Goal: Task Accomplishment & Management: Use online tool/utility

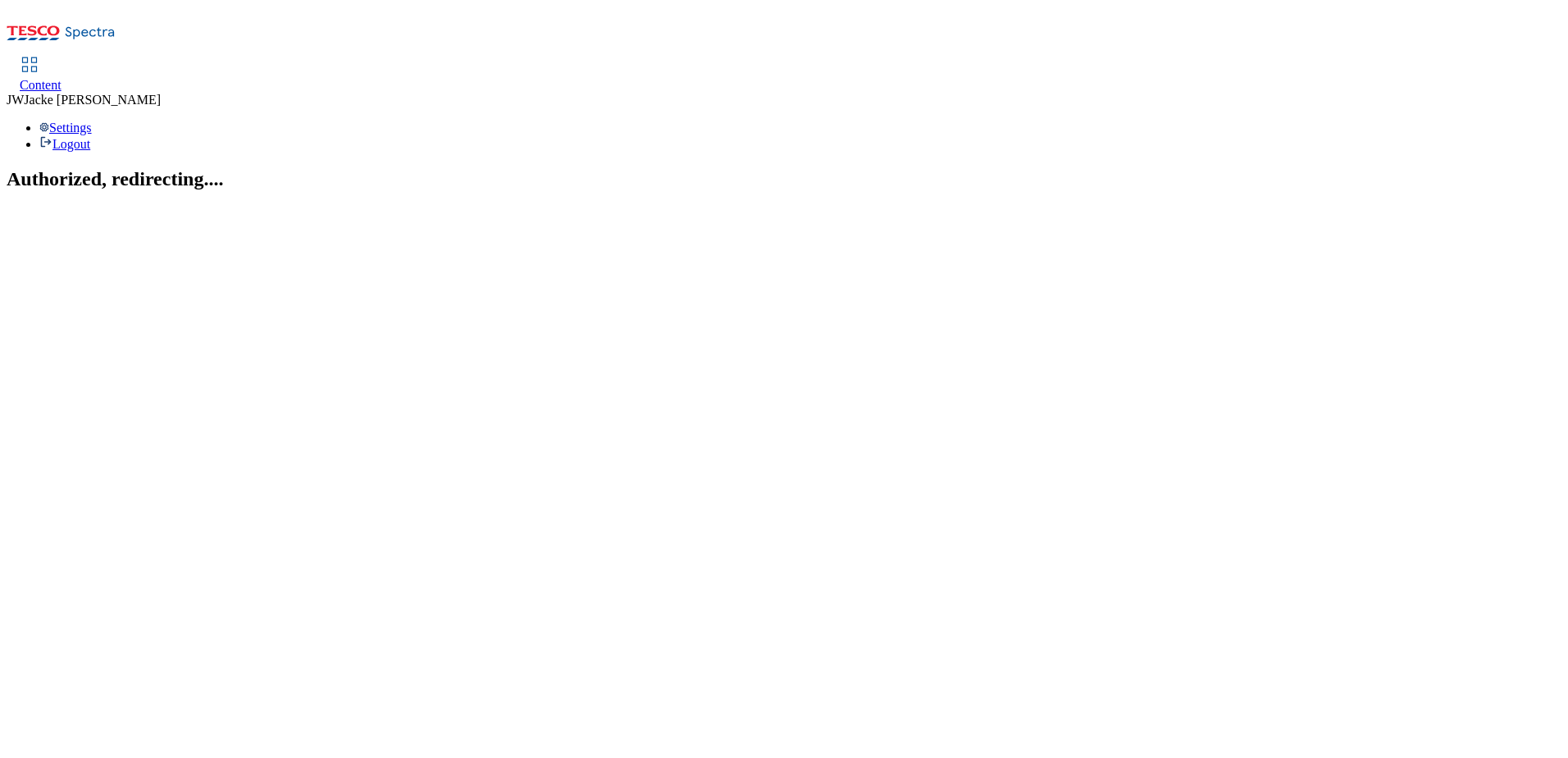
click at [61, 78] on span "Content" at bounding box center [41, 84] width 42 height 14
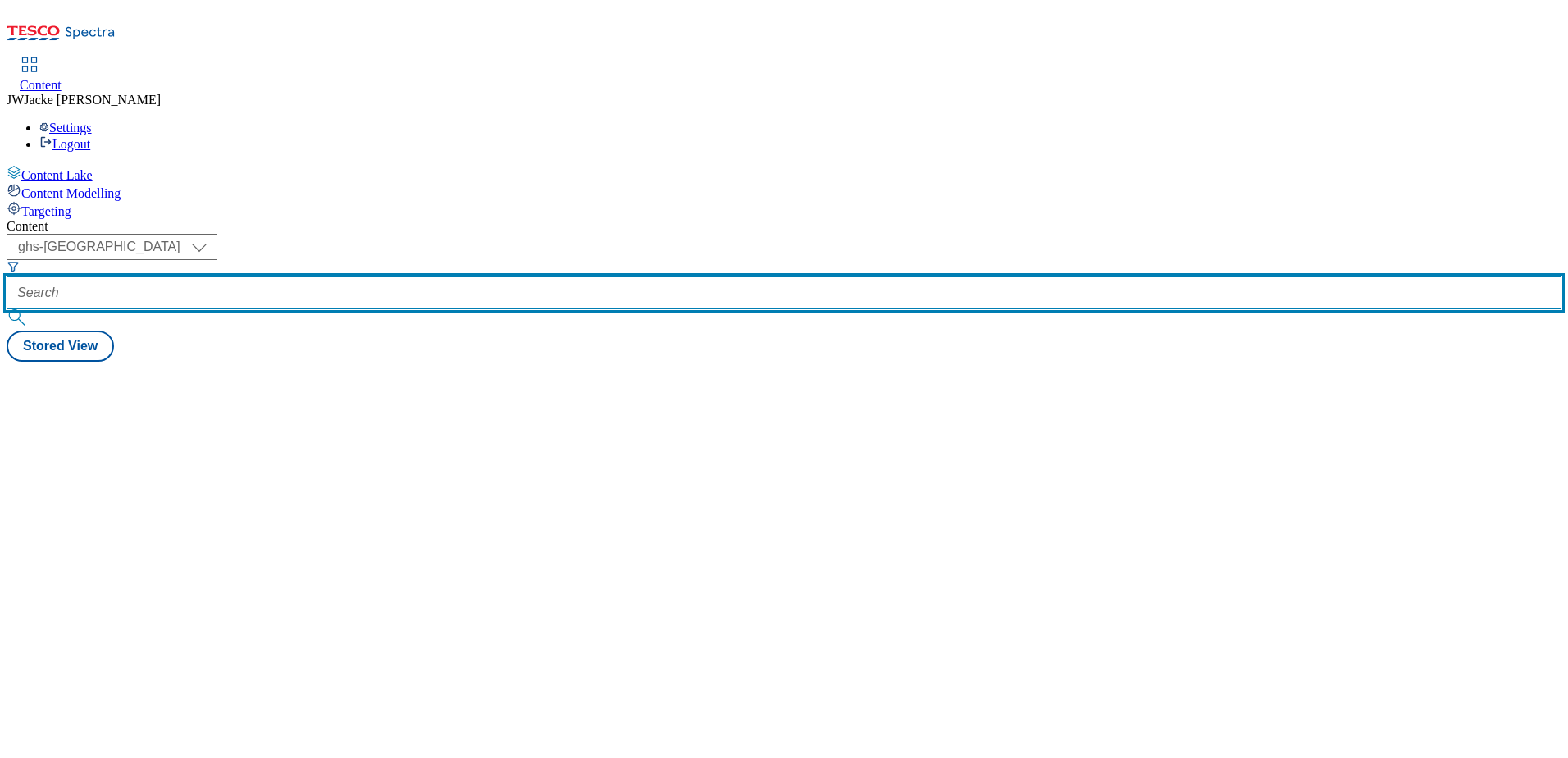
click at [431, 276] on input "text" at bounding box center [784, 293] width 1555 height 33
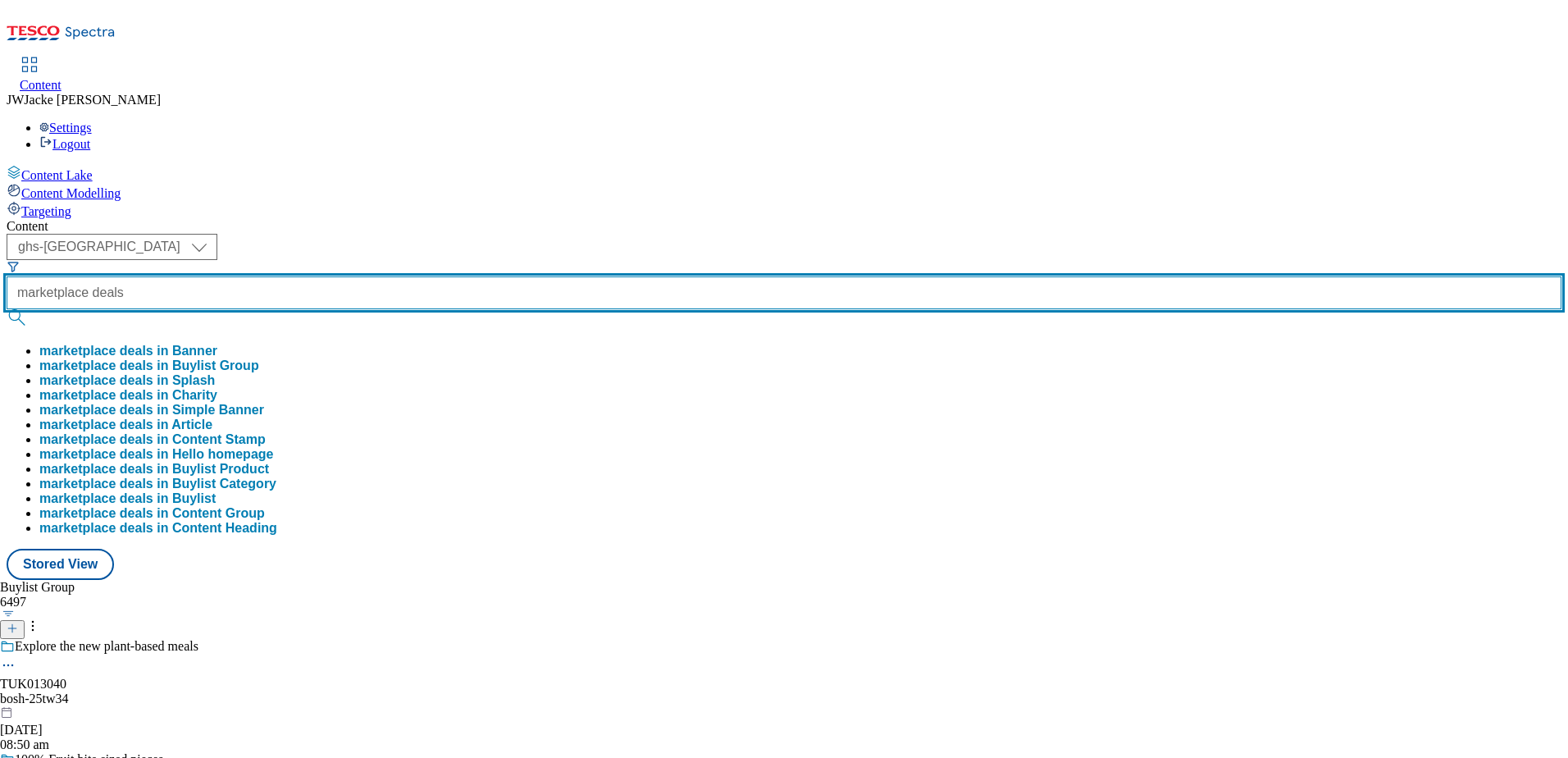
type input "marketplace deals"
click at [7, 309] on button "submit" at bounding box center [18, 318] width 23 height 17
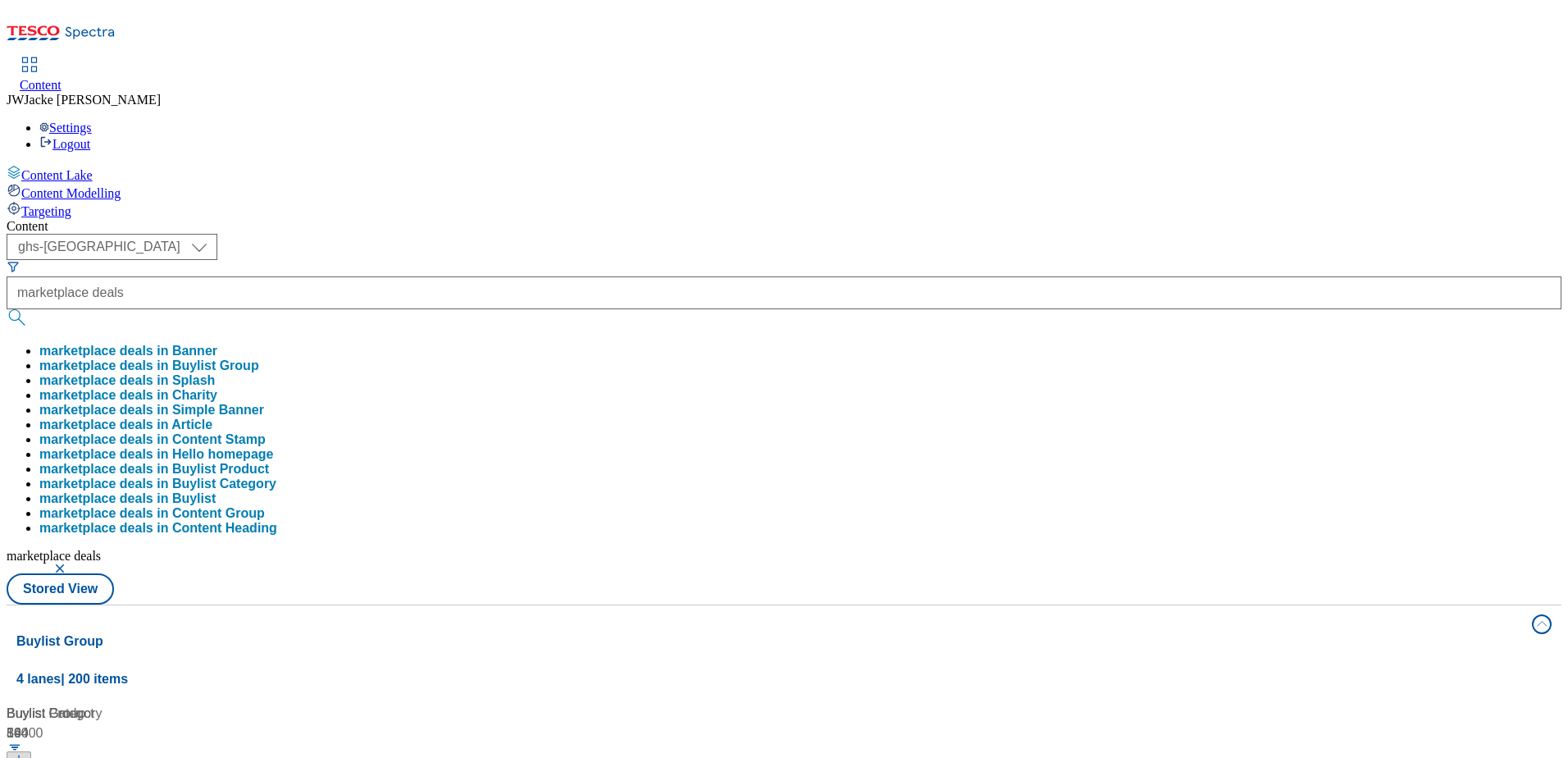
click at [259, 358] on button "marketplace deals in Buylist Group" at bounding box center [150, 366] width 220 height 15
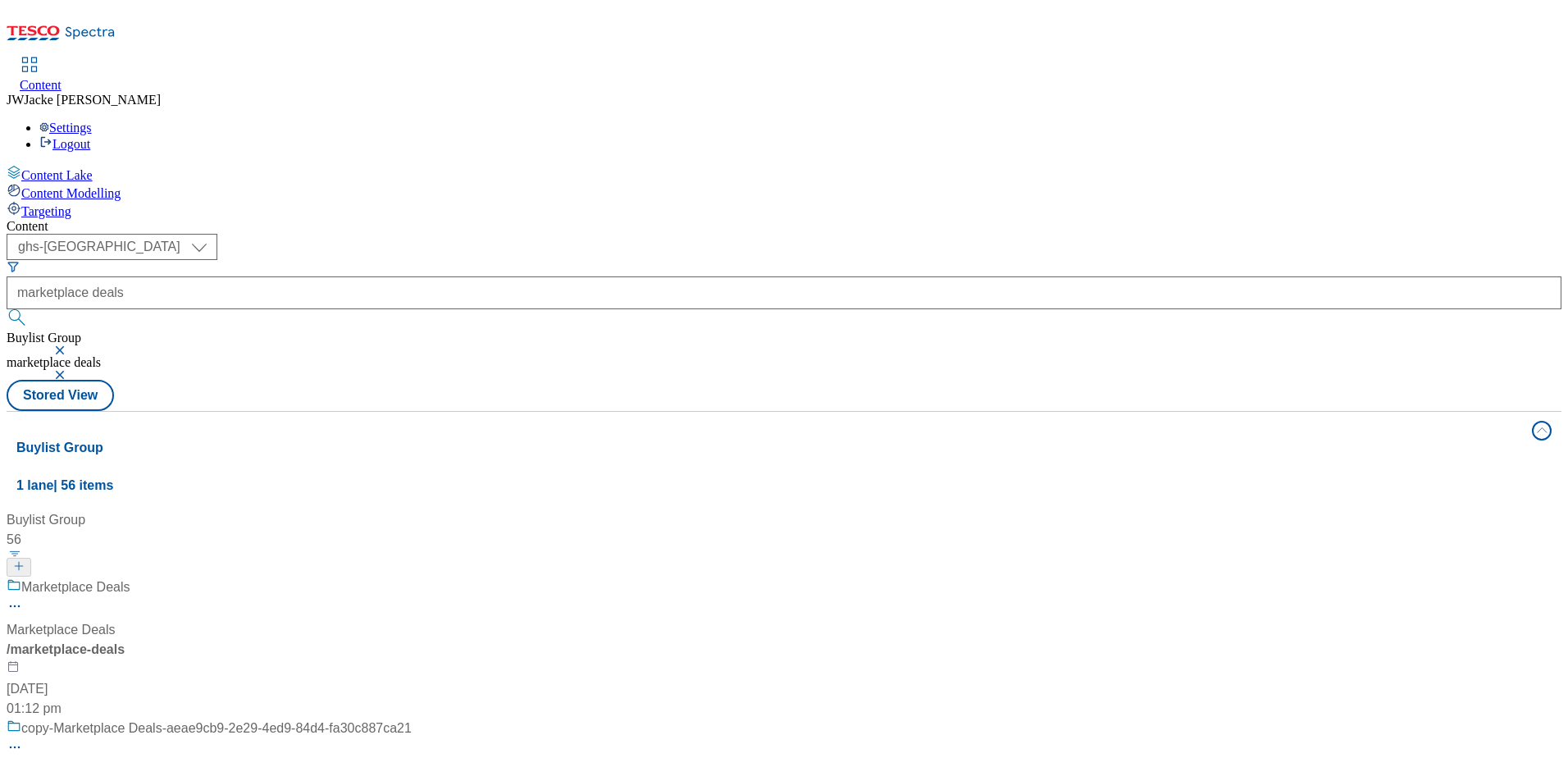
click at [389, 578] on div "Marketplace Deals Marketplace Deals / marketplace-deals 20 May 2025 01:12 pm" at bounding box center [209, 648] width 405 height 141
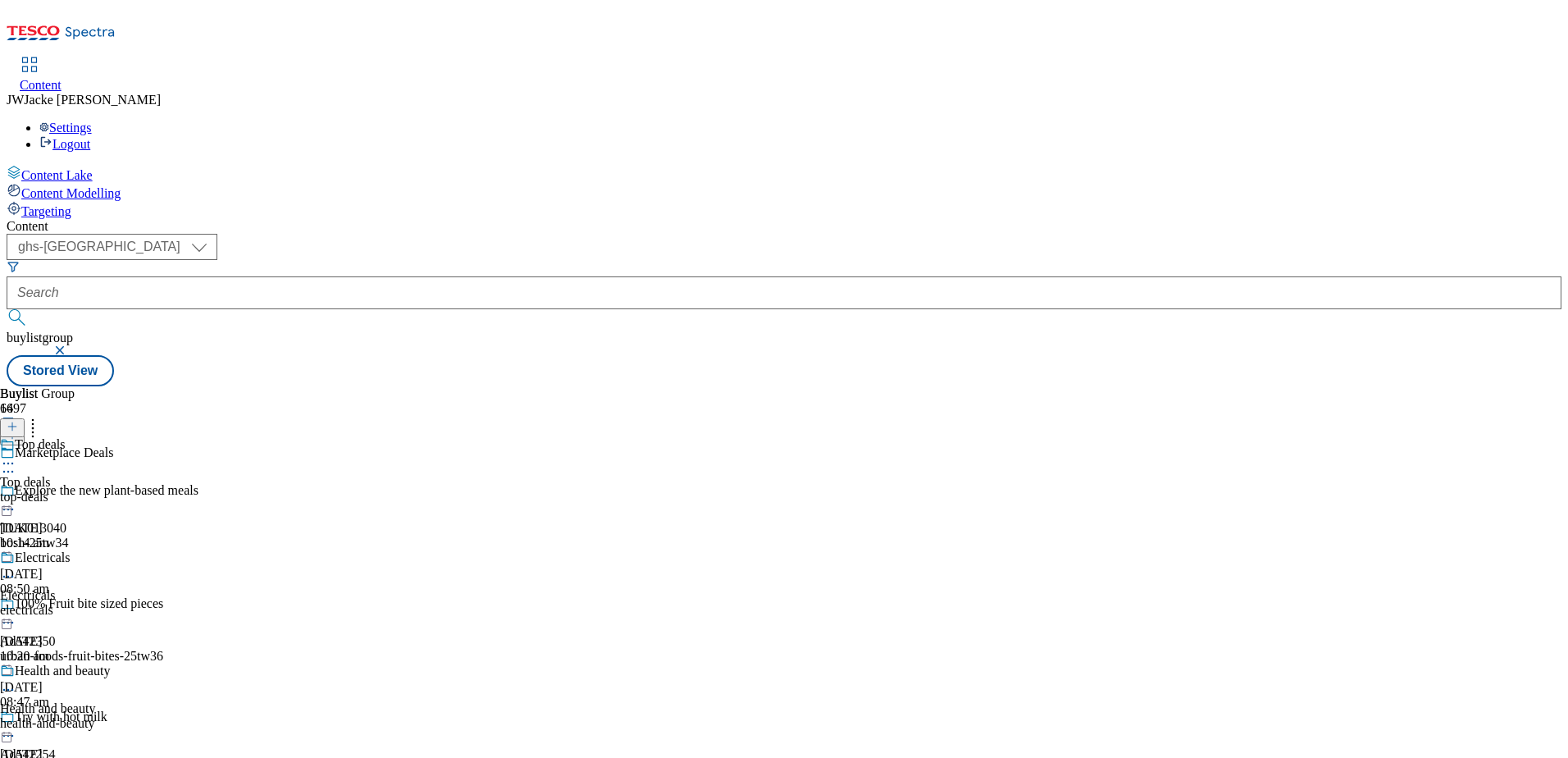
scroll to position [82, 0]
click at [129, 550] on div "Electricals Electricals electricals 8 Oct 2025 10:20 am" at bounding box center [65, 607] width 129 height 113
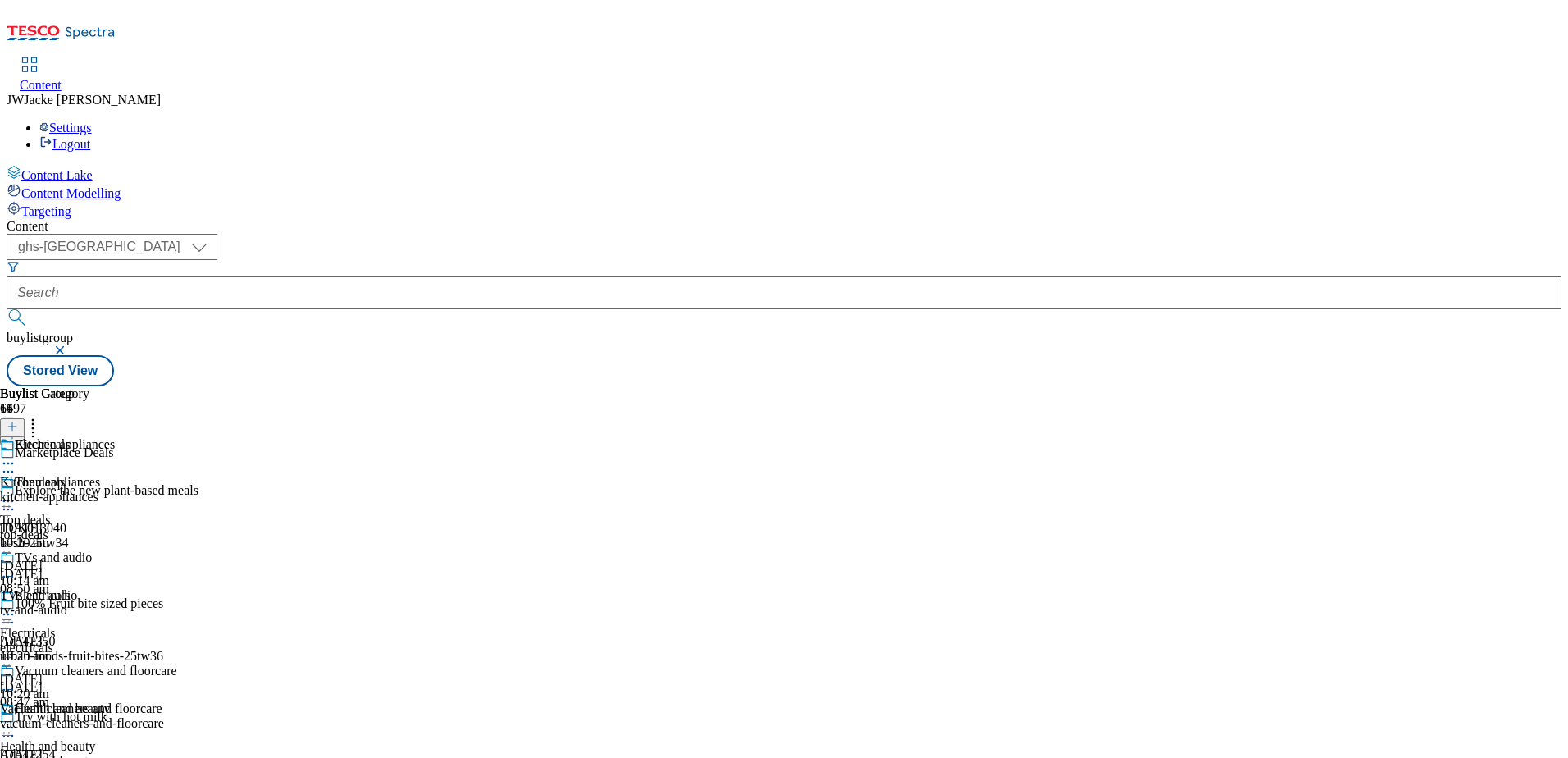
click at [17, 455] on icon at bounding box center [8, 463] width 17 height 17
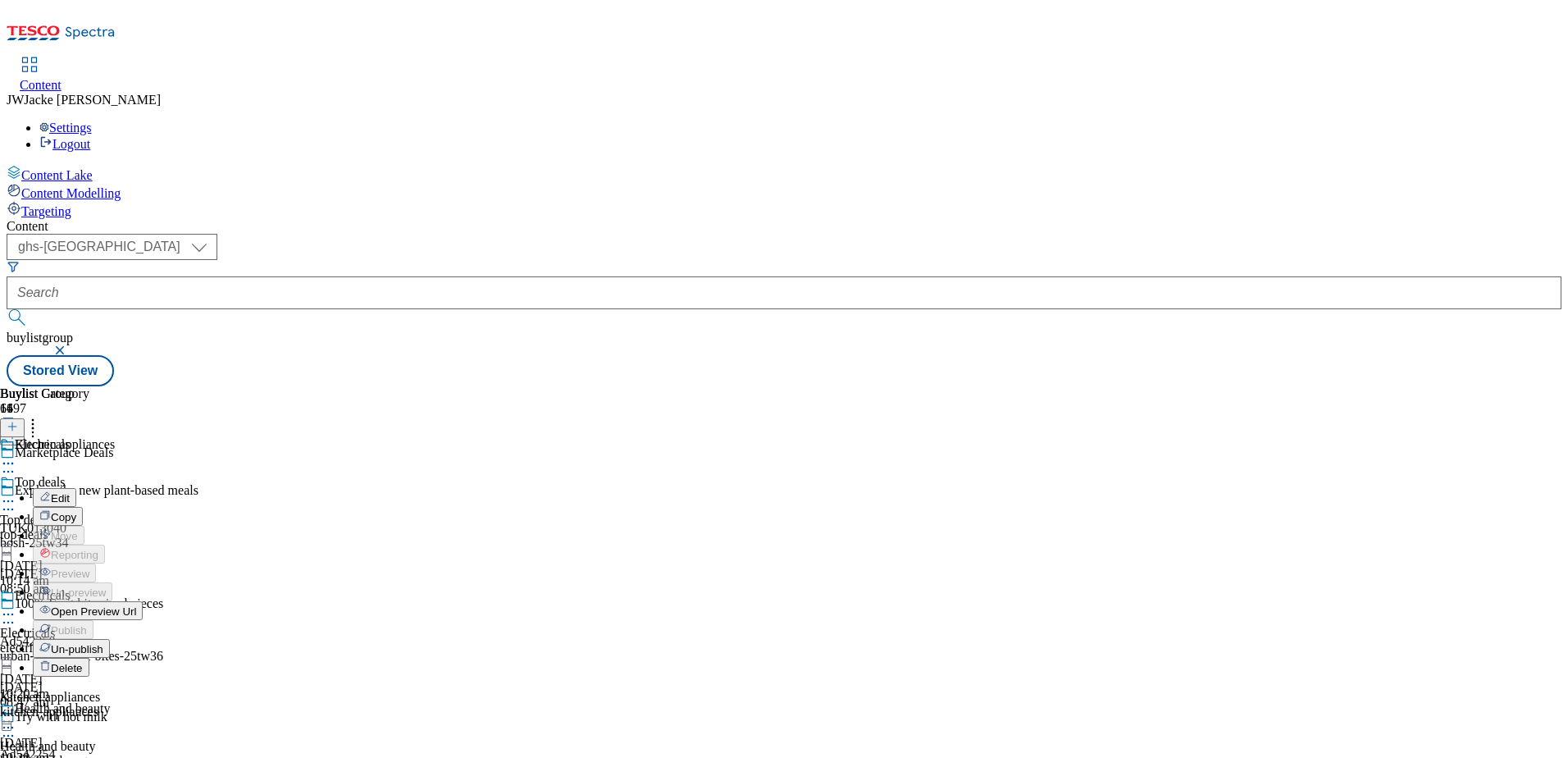
click at [103, 643] on span "Un-publish" at bounding box center [76, 649] width 52 height 12
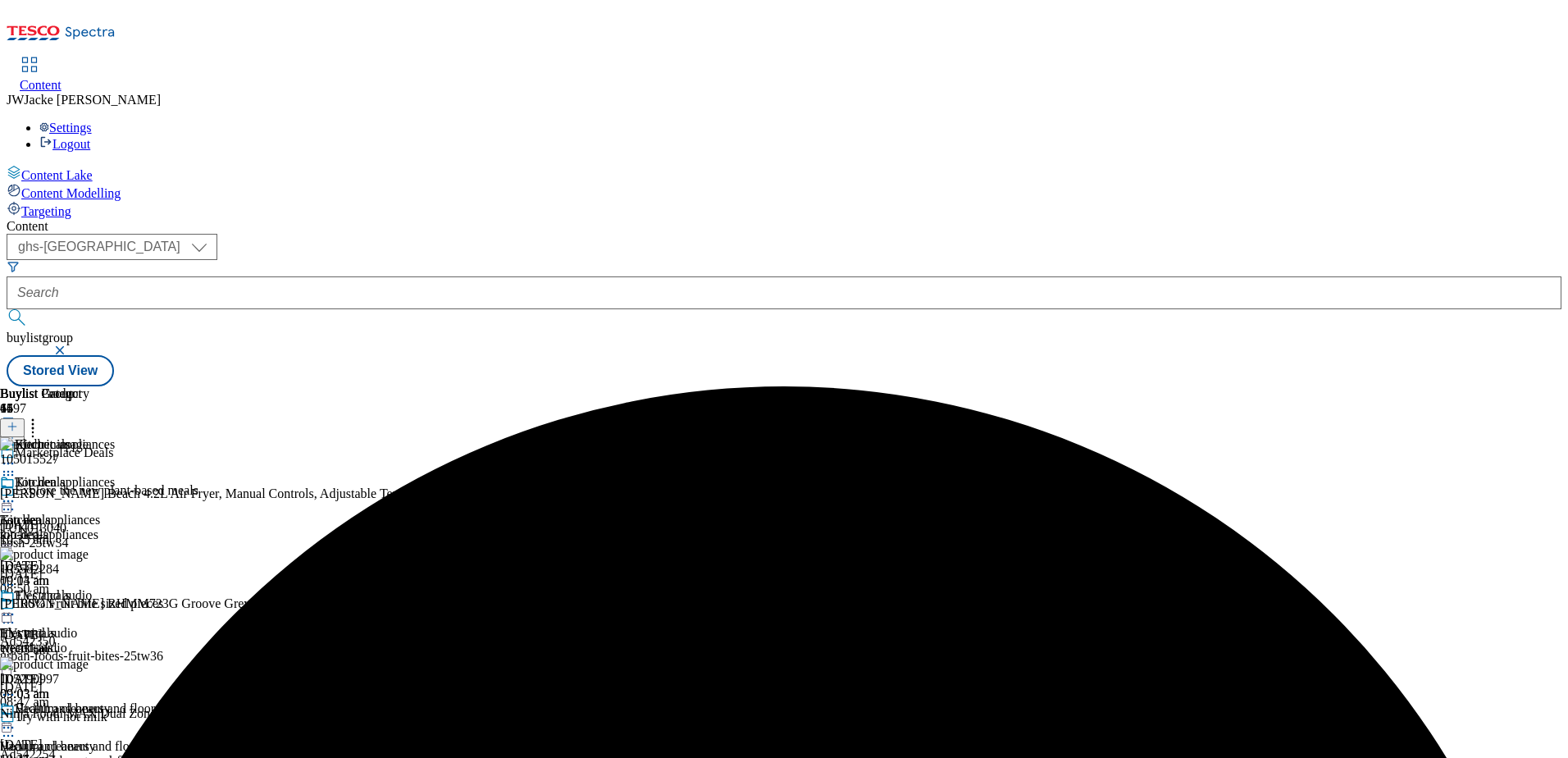
click at [18, 420] on icon at bounding box center [12, 426] width 12 height 12
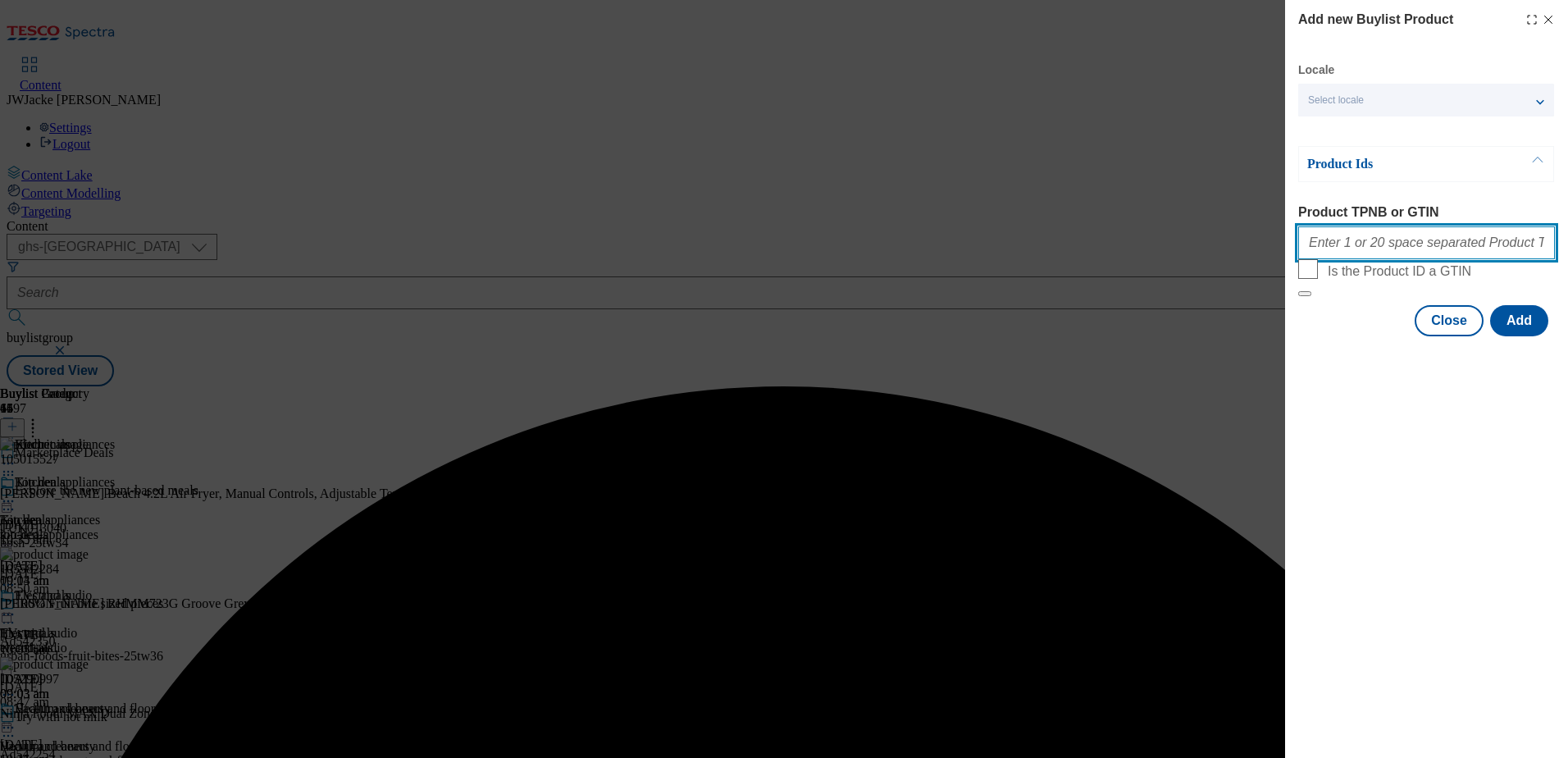
click at [1340, 247] on input "Product TPNB or GTIN" at bounding box center [1427, 243] width 257 height 33
paste input "105636517"
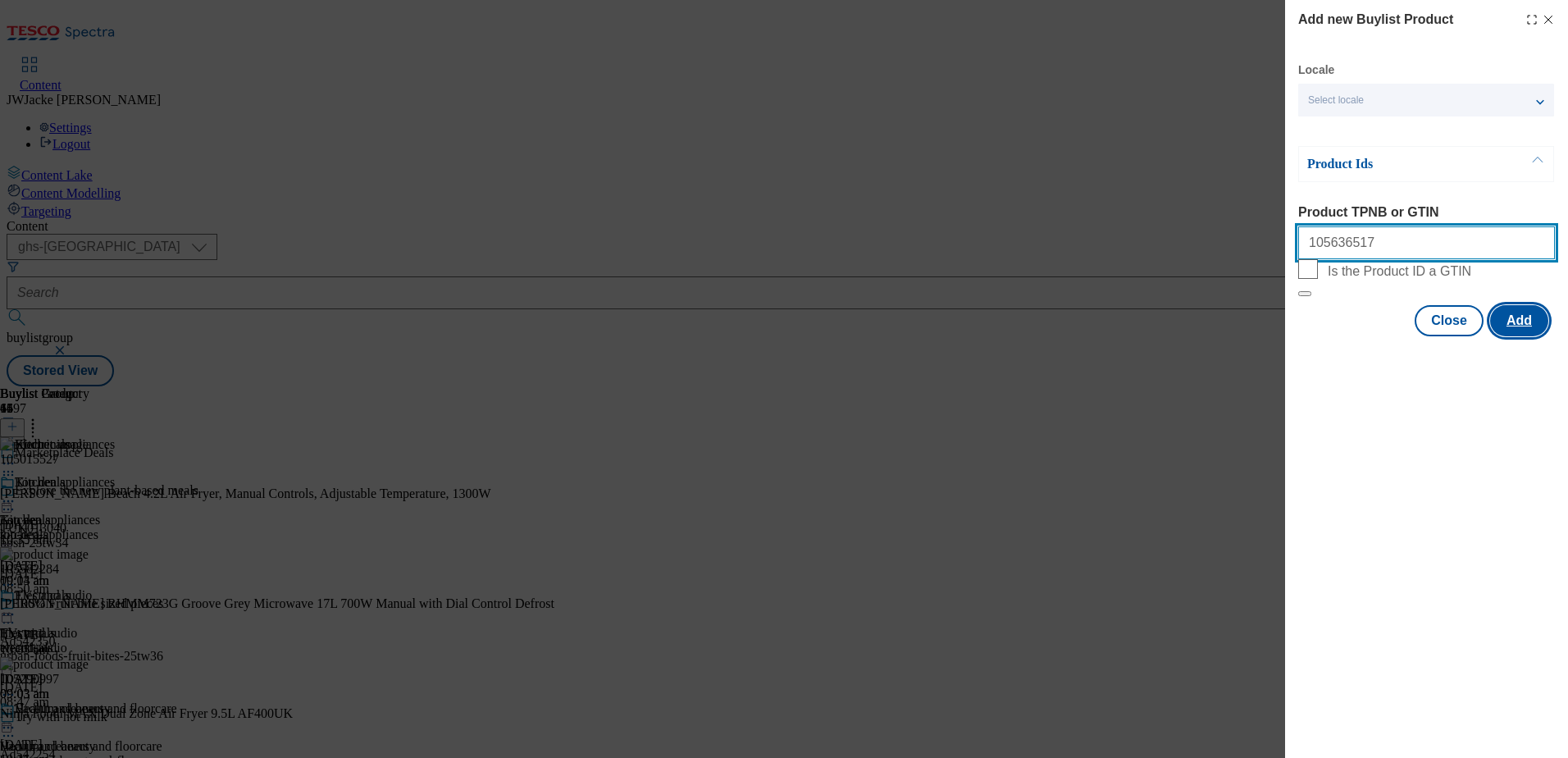
type input "105636517"
click at [1532, 336] on button "Add" at bounding box center [1519, 321] width 58 height 31
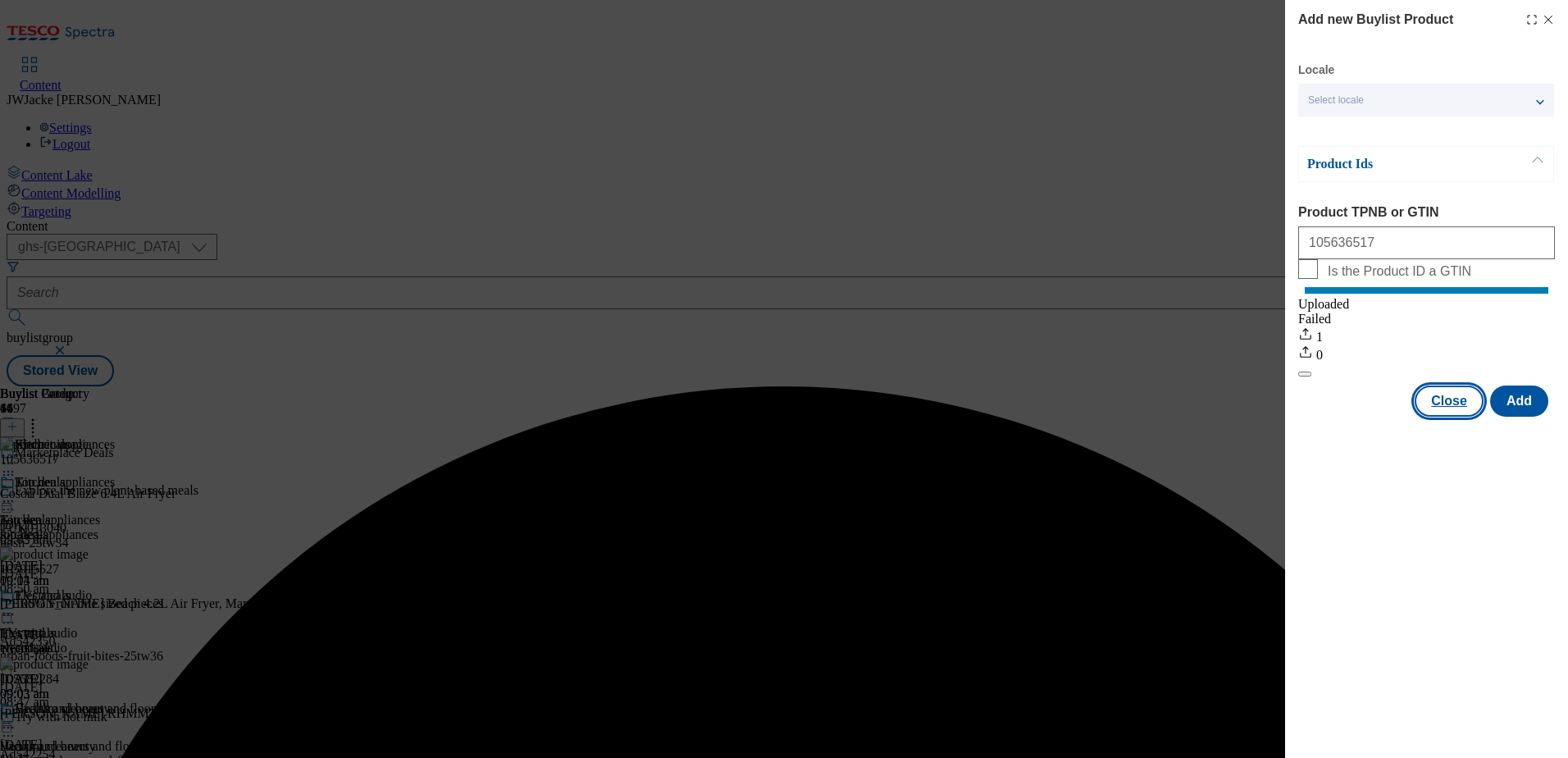
click at [1463, 416] on button "Close" at bounding box center [1449, 401] width 69 height 31
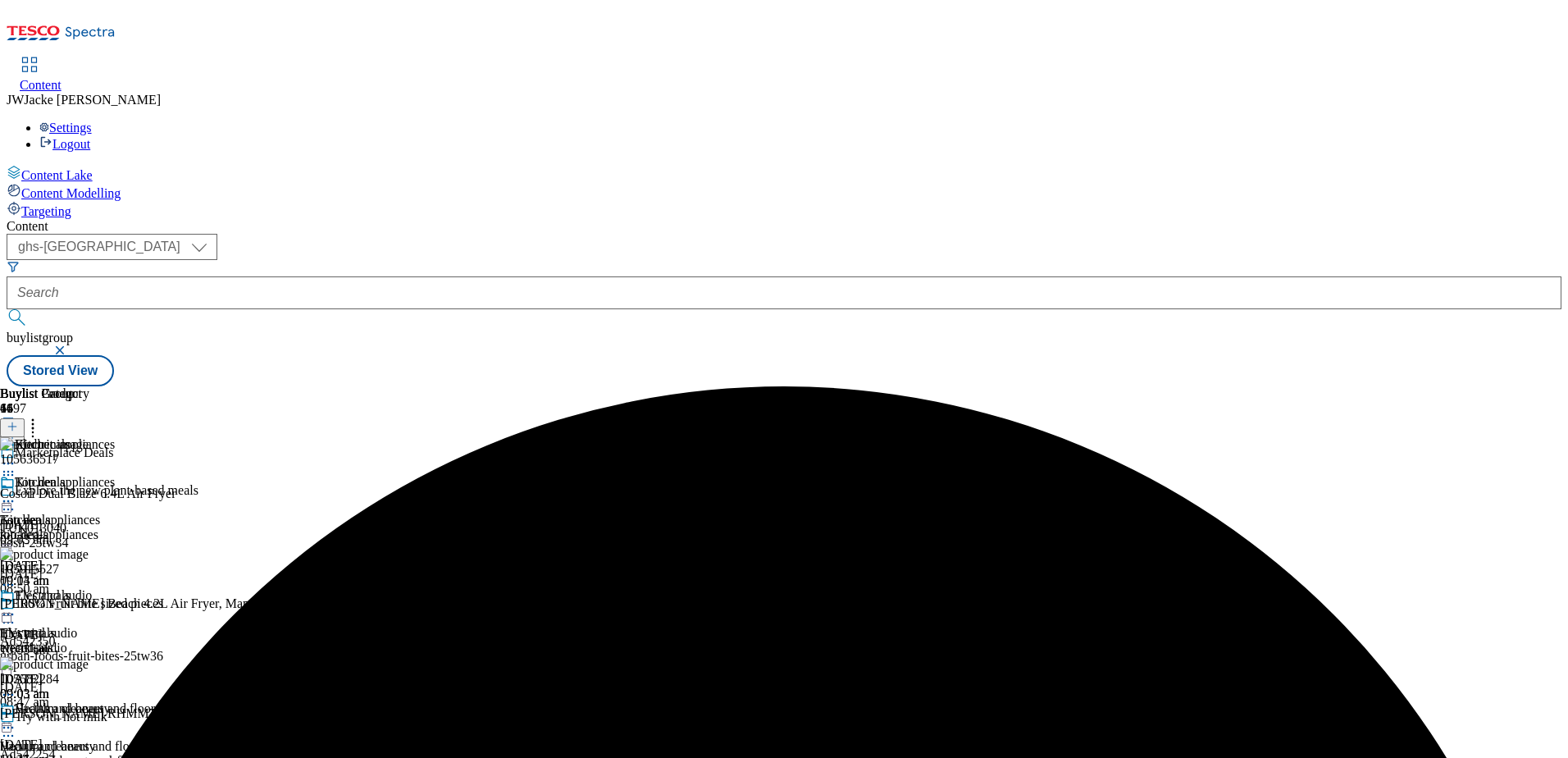
click at [41, 415] on icon at bounding box center [33, 424] width 17 height 17
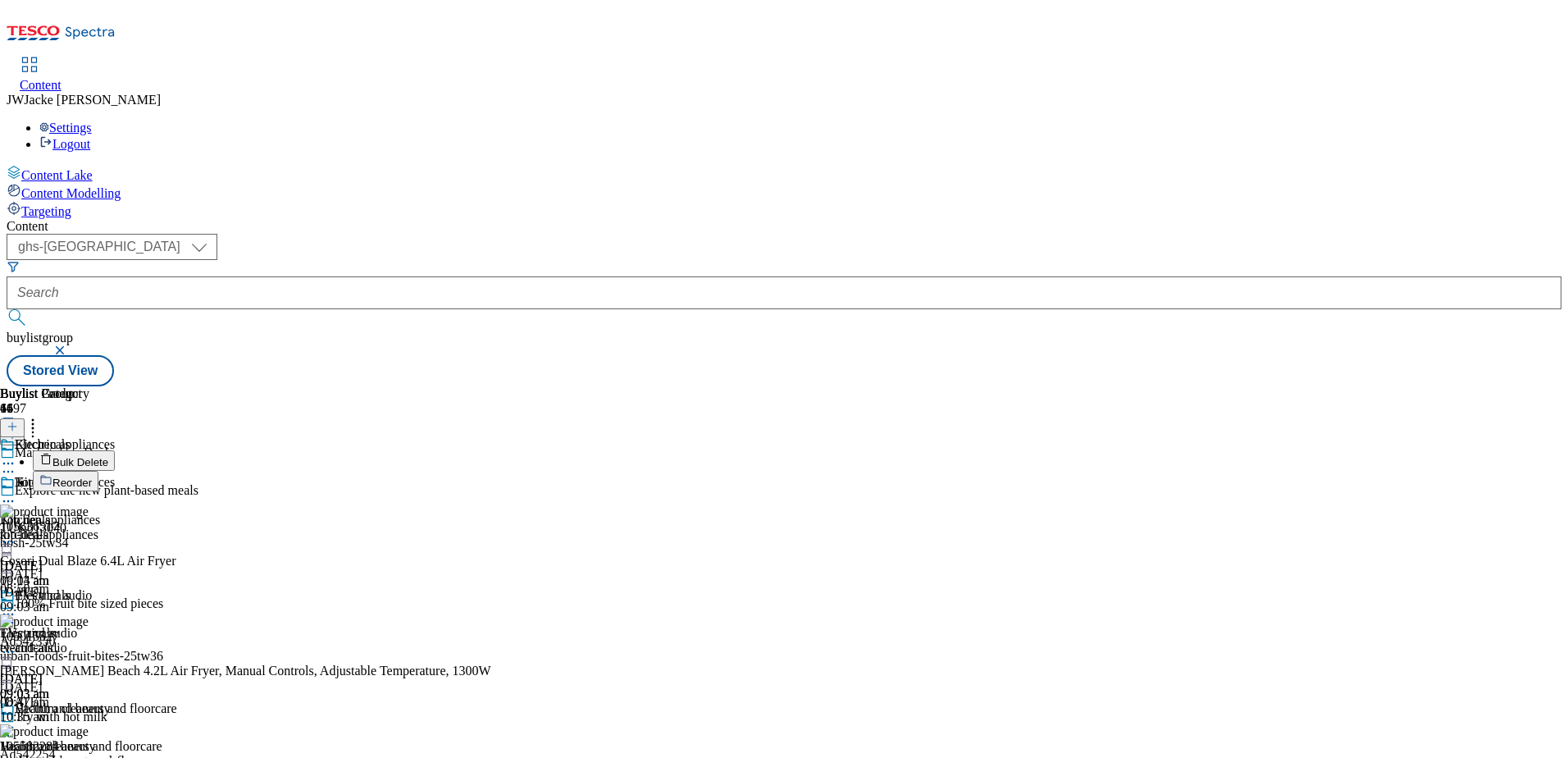
click at [92, 477] on span "Reorder" at bounding box center [72, 482] width 40 height 12
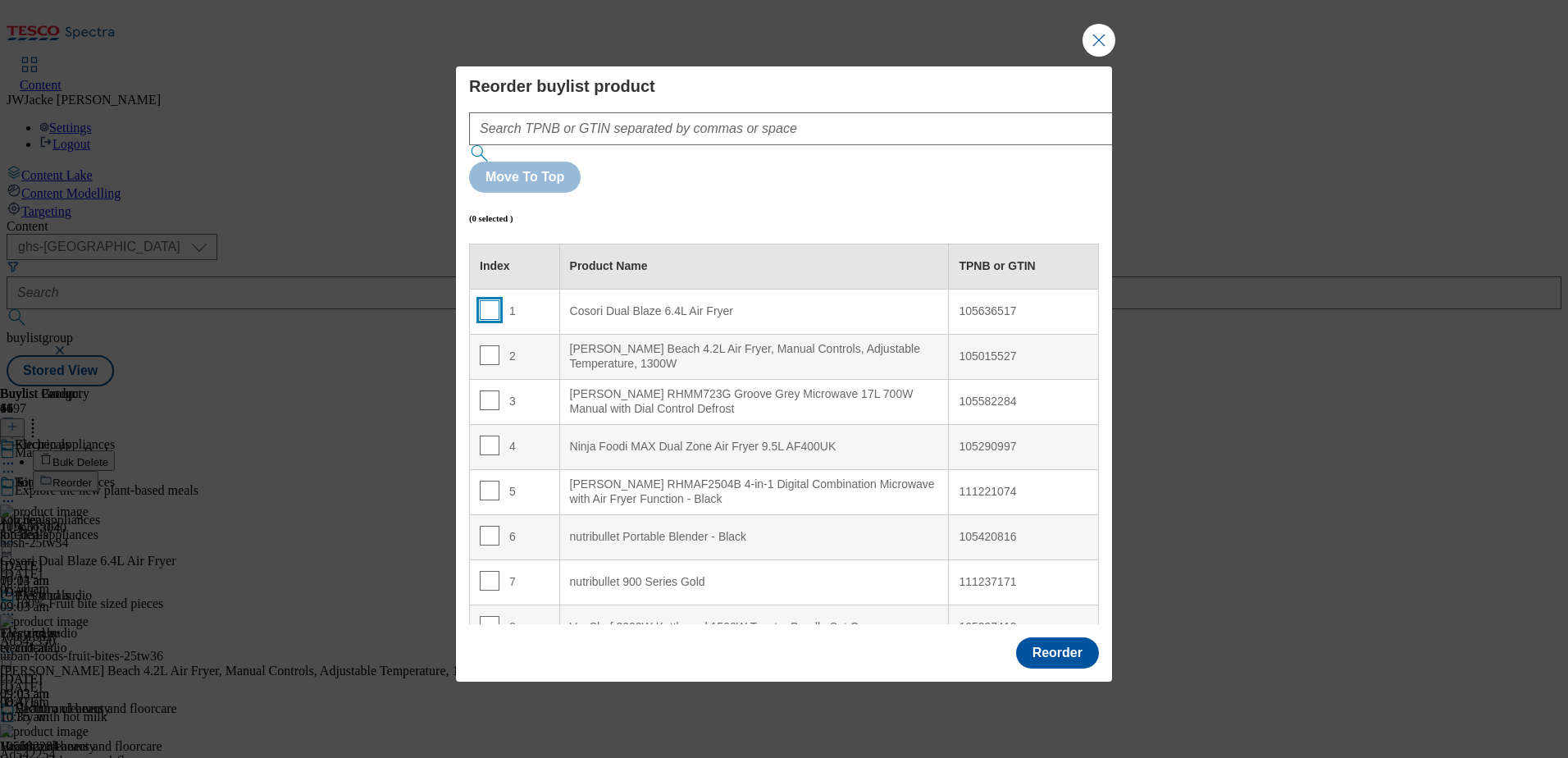
click at [491, 300] on input "Modal" at bounding box center [490, 310] width 20 height 20
checkbox input "true"
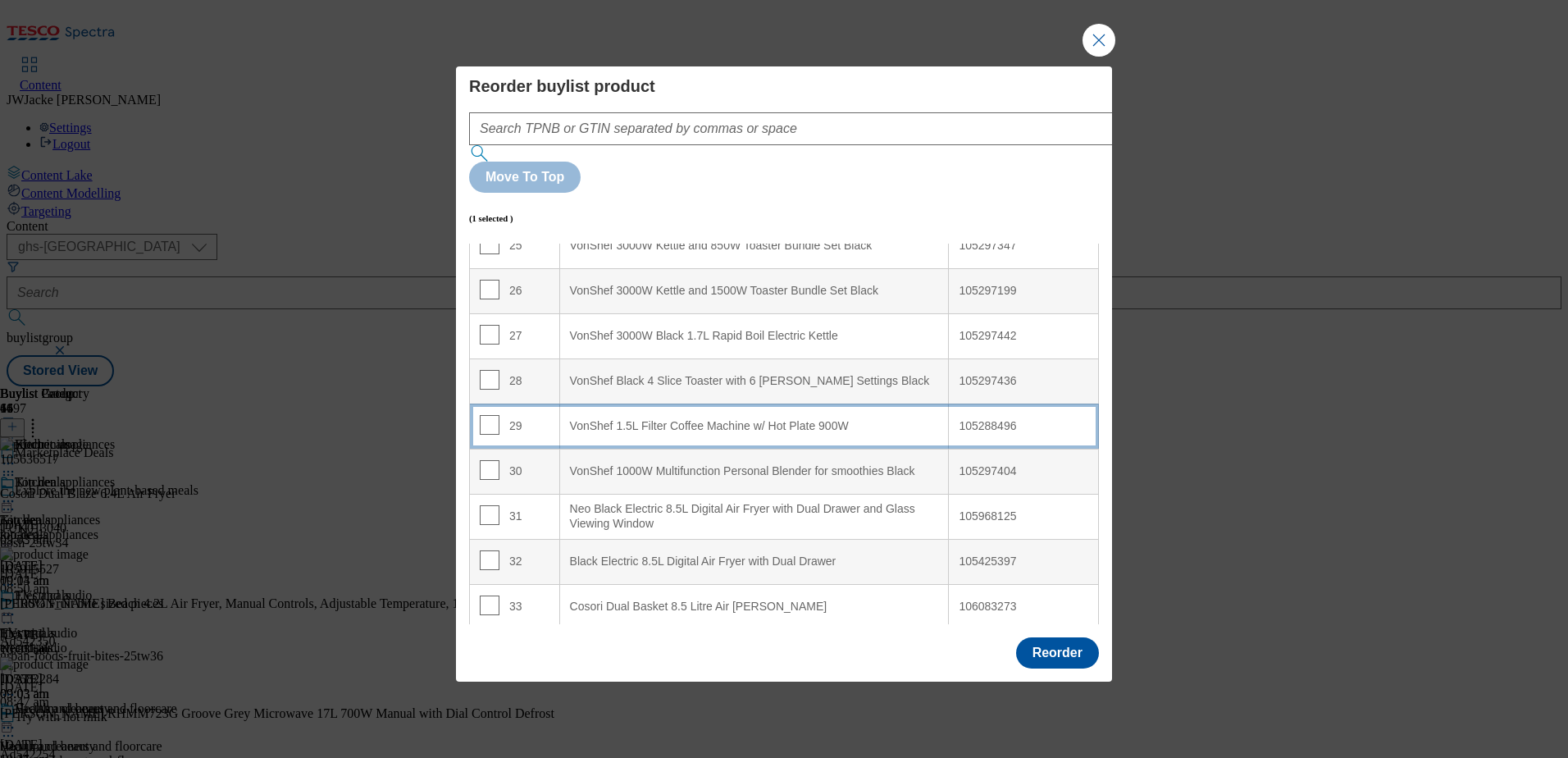
click at [597, 404] on 900W "VonShef 1.5L Filter Coffee Machine w/ Hot Plate 900W" at bounding box center [754, 426] width 390 height 46
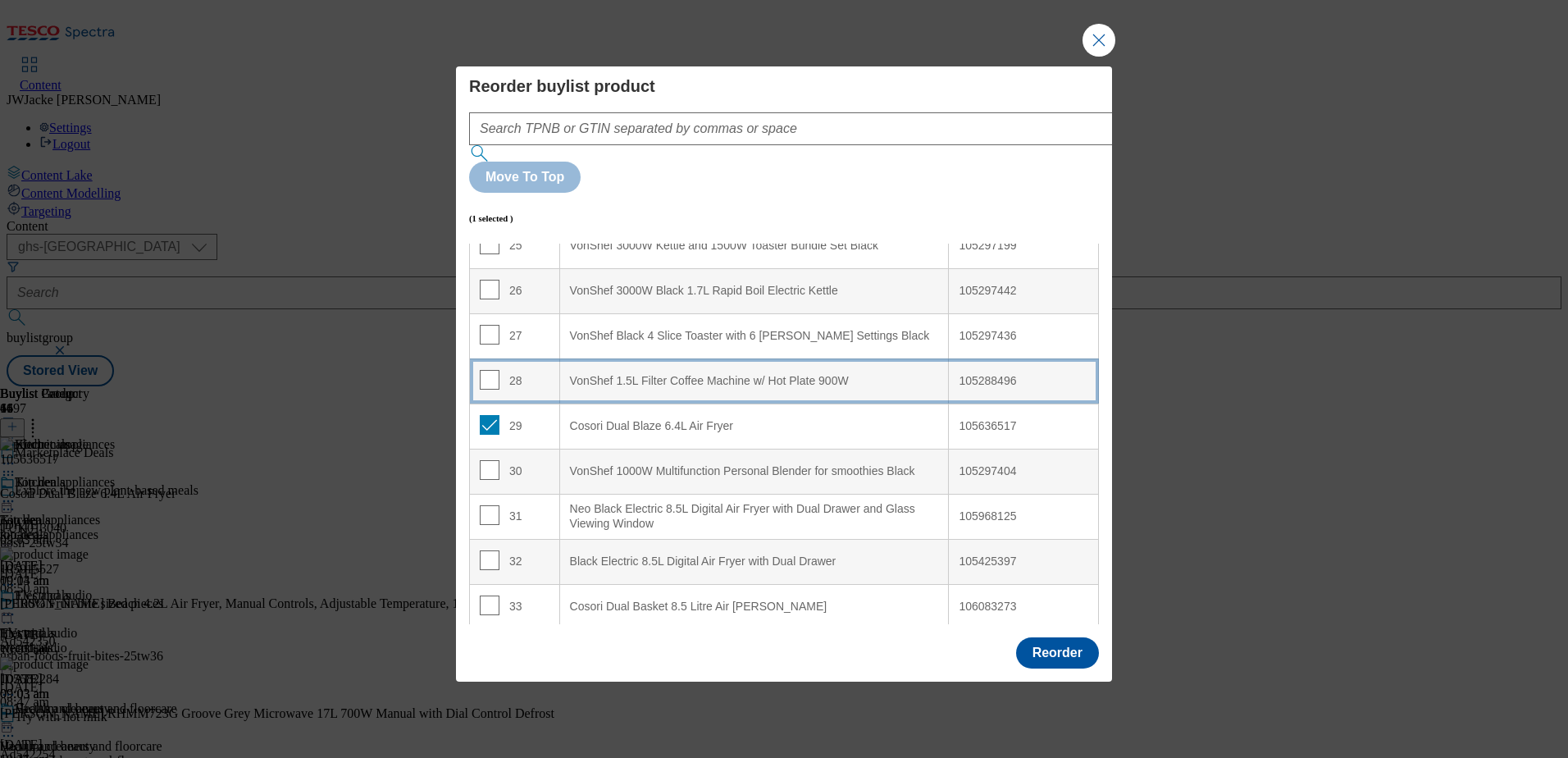
scroll to position [1103, 0]
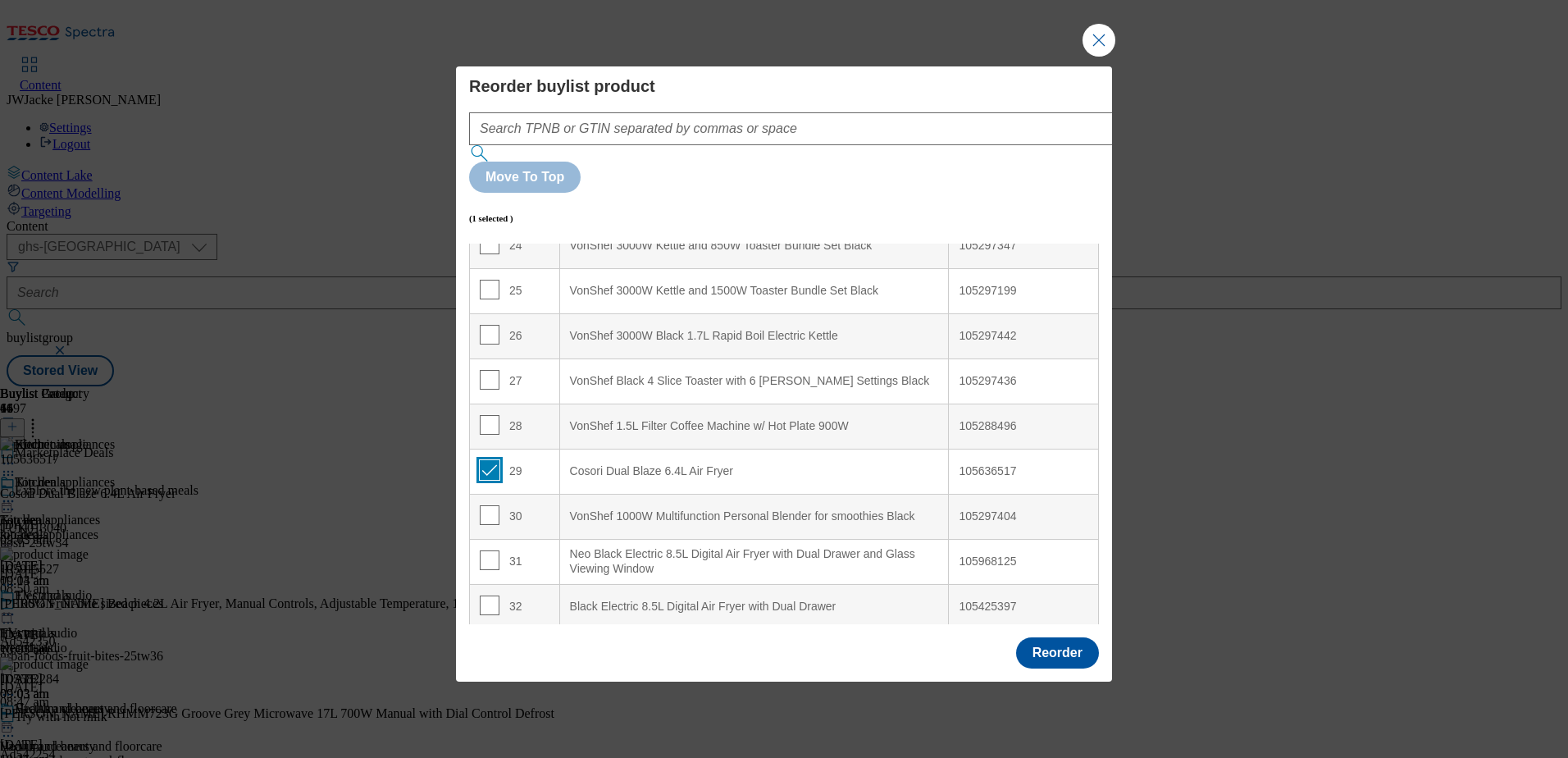
click at [489, 460] on input "Modal" at bounding box center [490, 470] width 20 height 20
checkbox input "false"
click at [1064, 637] on button "Reorder" at bounding box center [1057, 653] width 83 height 31
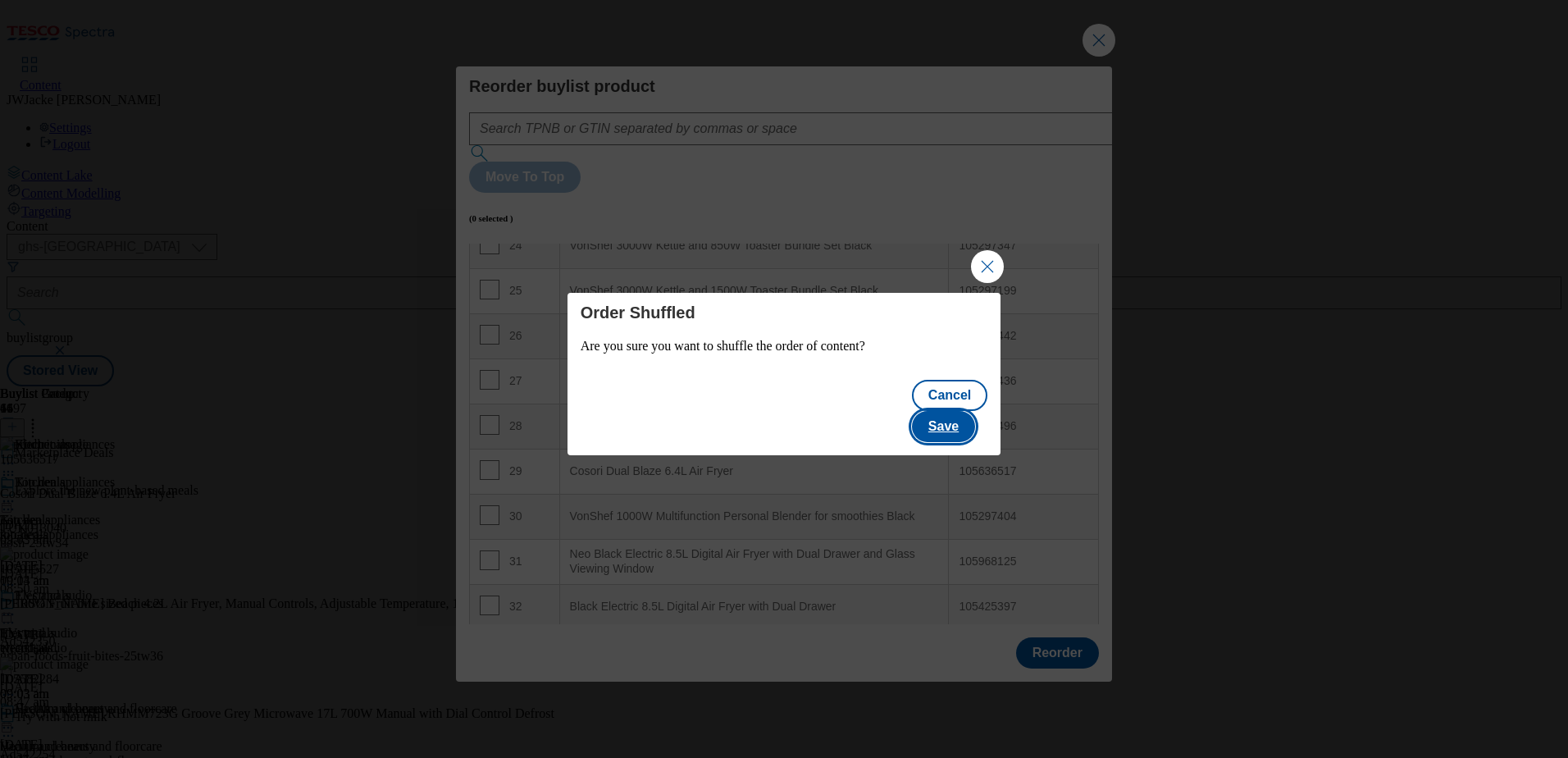
click at [966, 416] on button "Save" at bounding box center [943, 427] width 63 height 31
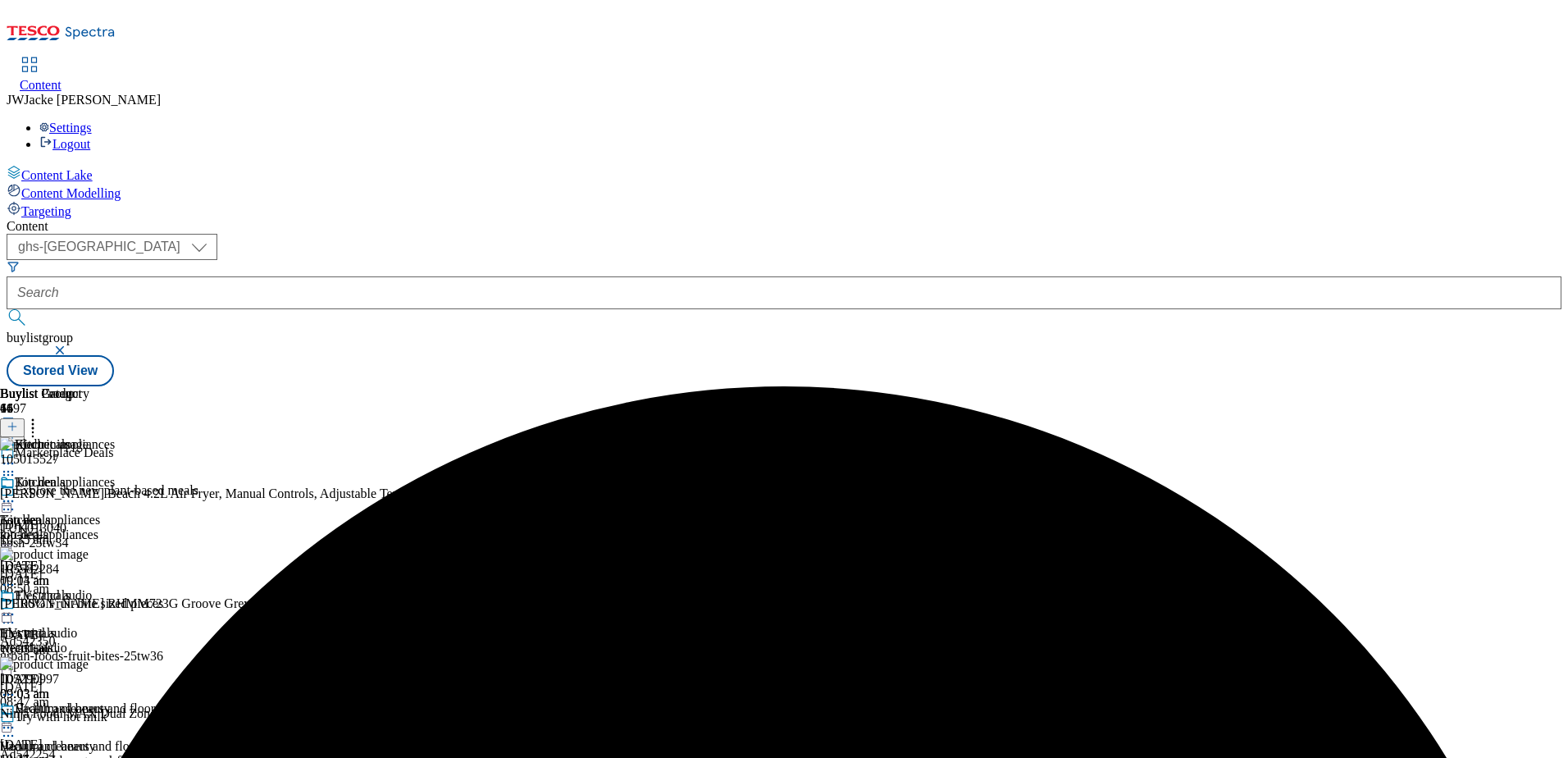
click at [10, 501] on circle at bounding box center [8, 501] width 2 height 2
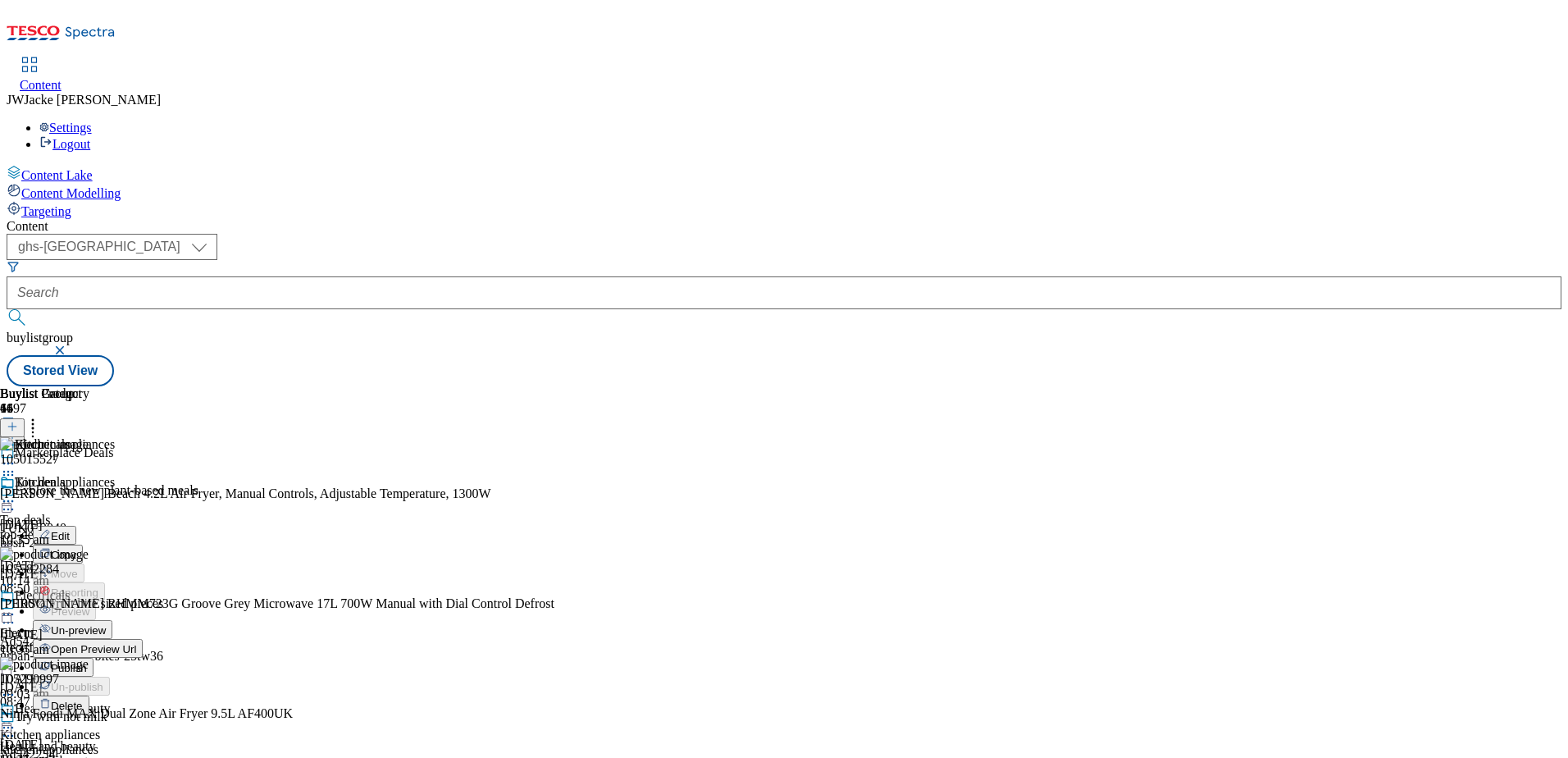
click at [87, 662] on span "Publish" at bounding box center [69, 668] width 36 height 12
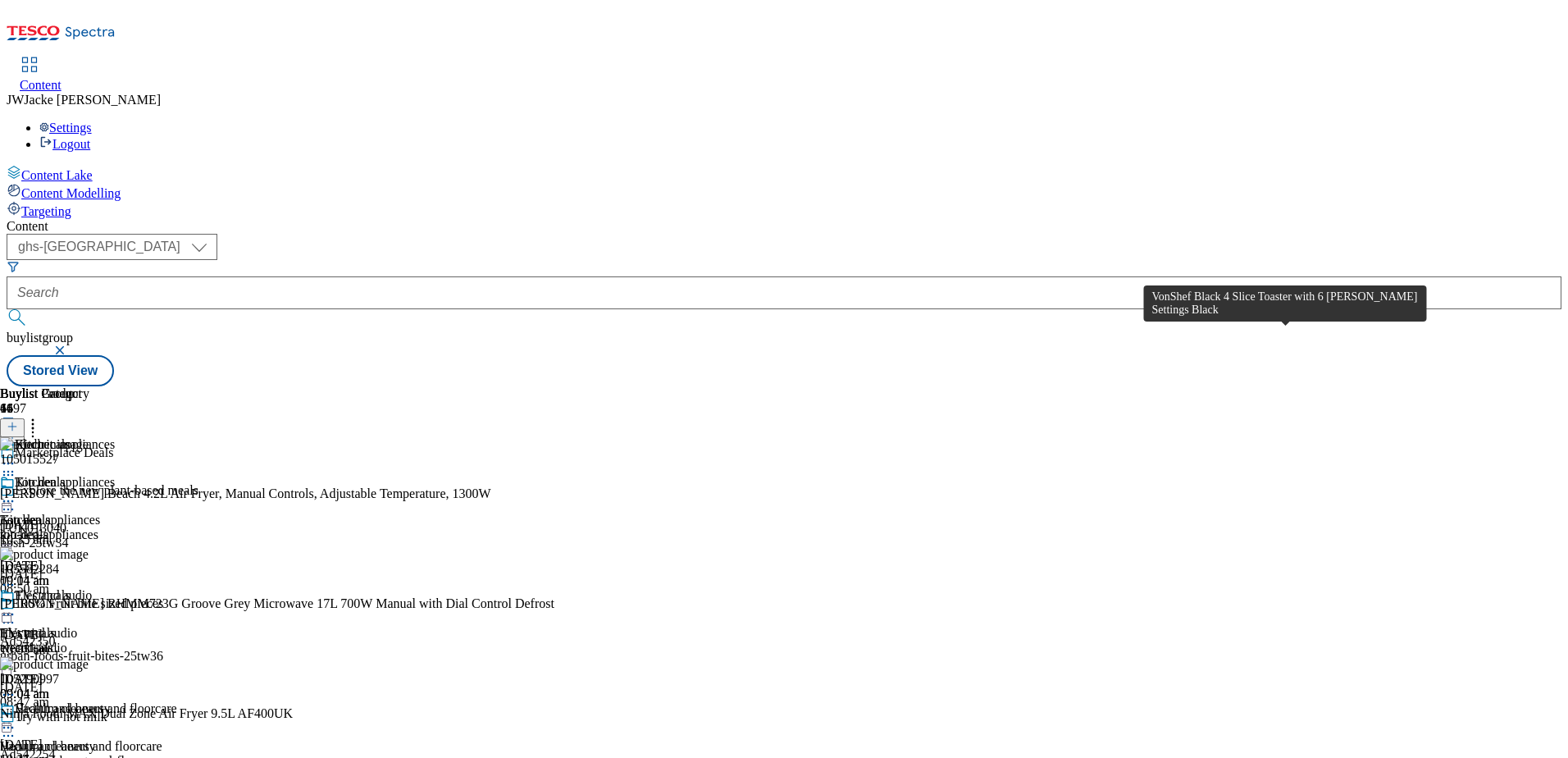
scroll to position [4511, 0]
